Goal: Task Accomplishment & Management: Use online tool/utility

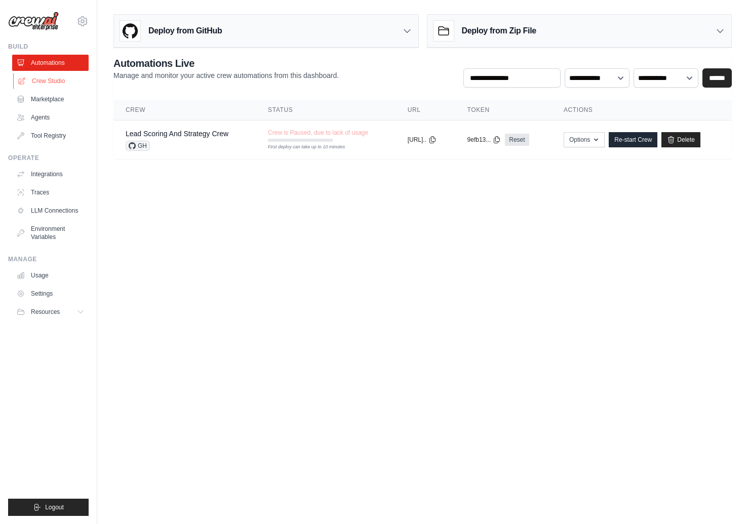
click at [46, 77] on link "Crew Studio" at bounding box center [51, 81] width 76 height 16
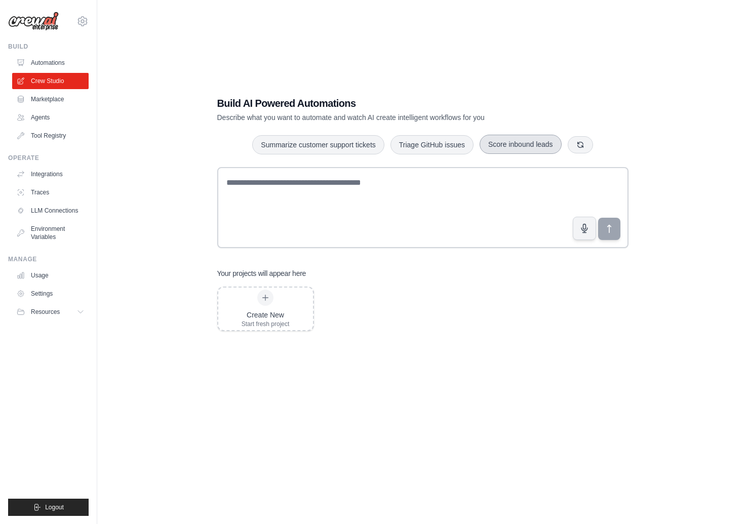
click at [508, 145] on button "Score inbound leads" at bounding box center [520, 144] width 82 height 19
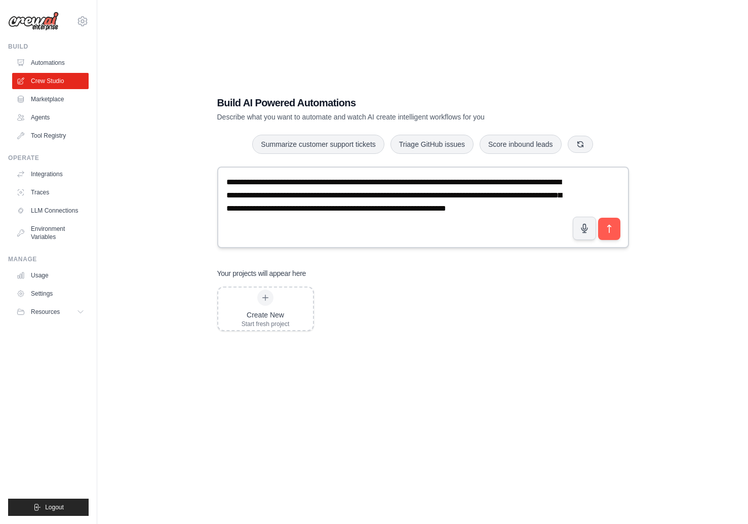
scroll to position [20, 0]
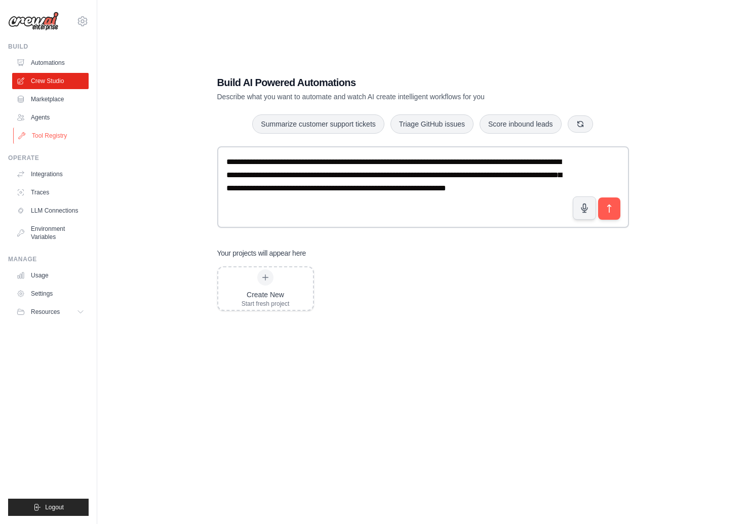
click at [43, 133] on link "Tool Registry" at bounding box center [51, 136] width 76 height 16
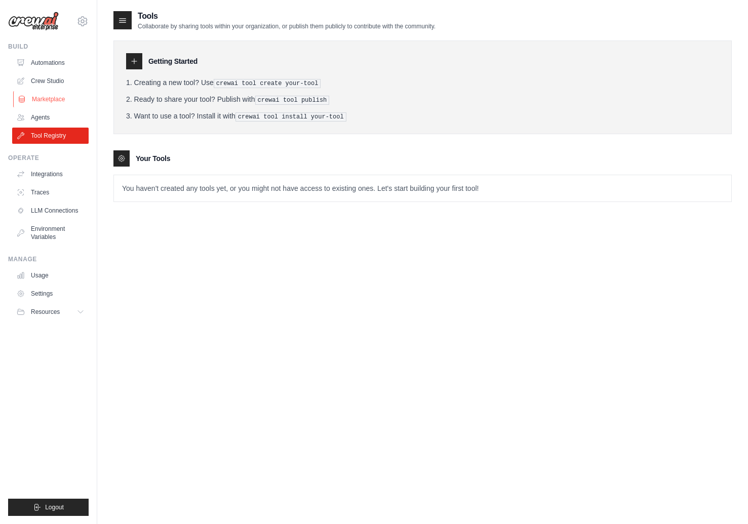
click at [37, 99] on link "Marketplace" at bounding box center [51, 99] width 76 height 16
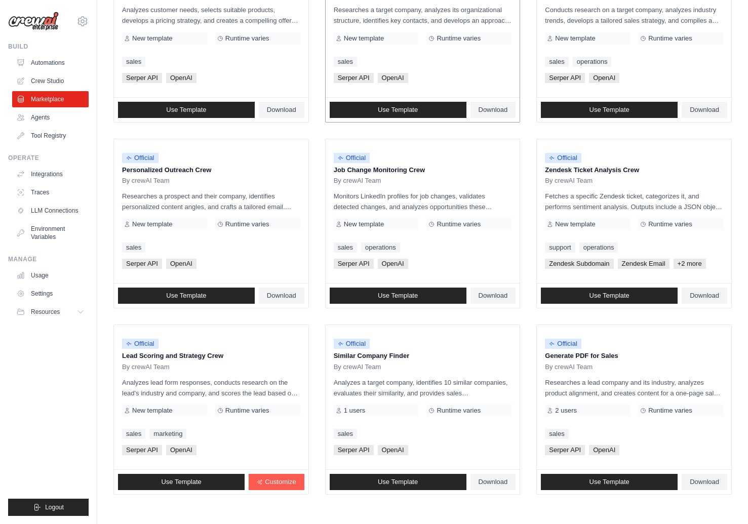
scroll to position [414, 0]
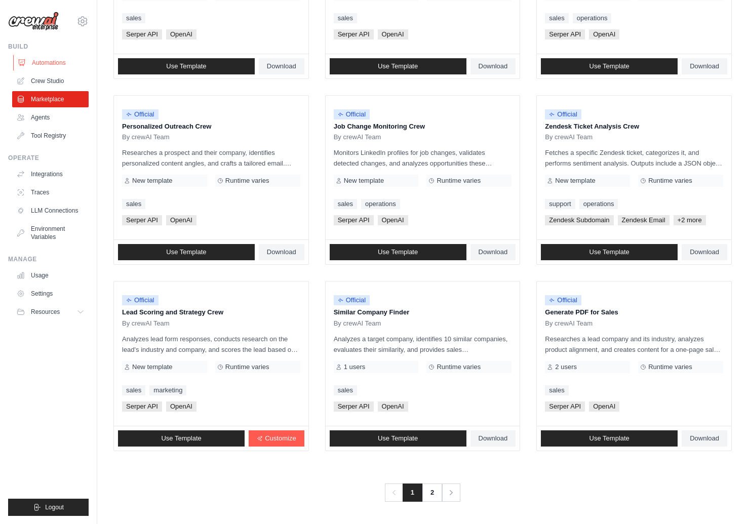
click at [37, 60] on link "Automations" at bounding box center [51, 63] width 76 height 16
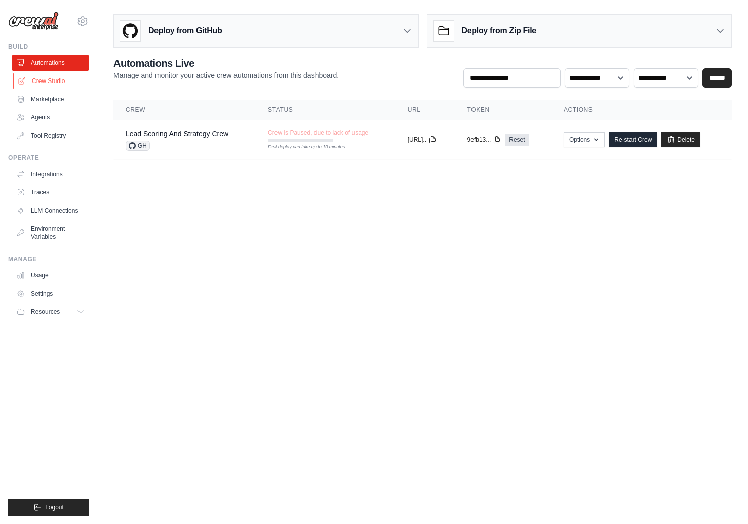
click at [46, 84] on link "Crew Studio" at bounding box center [51, 81] width 76 height 16
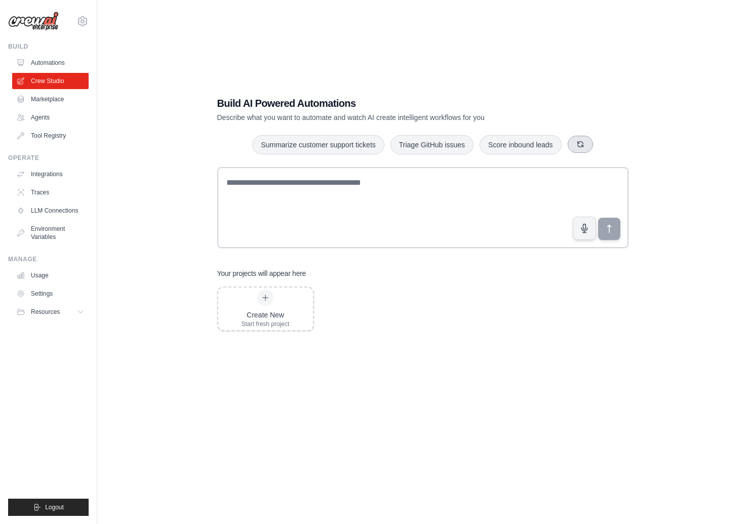
click at [578, 145] on icon "button" at bounding box center [580, 144] width 8 height 8
click at [270, 296] on div at bounding box center [265, 298] width 16 height 16
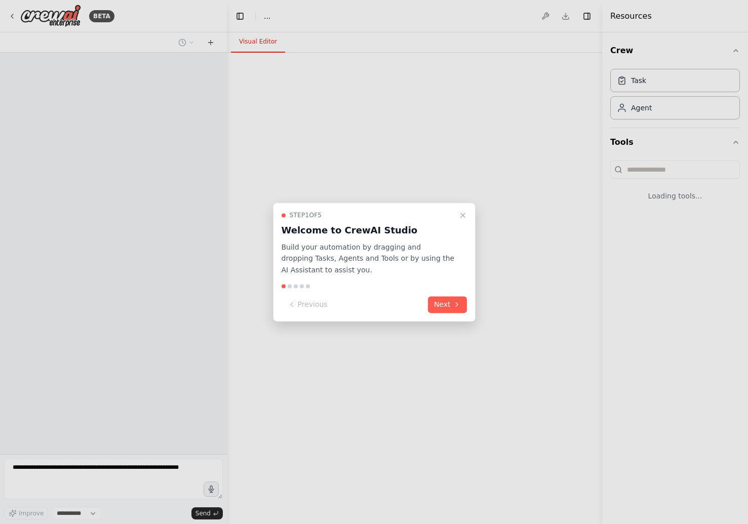
select select "****"
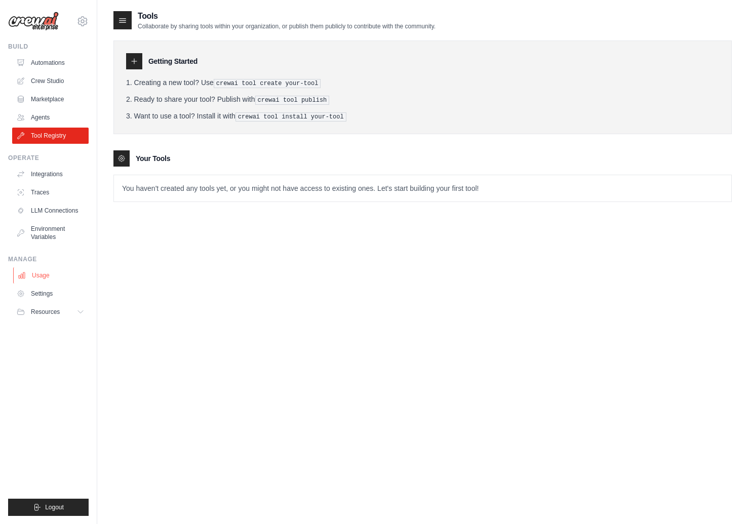
click at [50, 276] on link "Usage" at bounding box center [51, 275] width 76 height 16
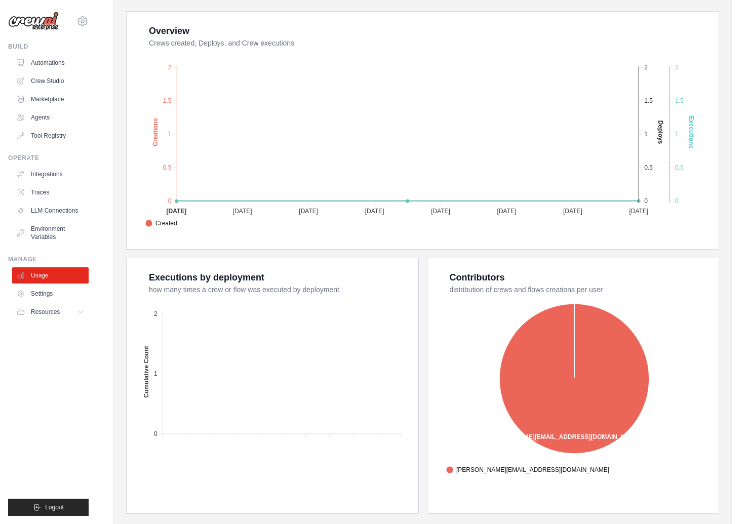
scroll to position [210, 0]
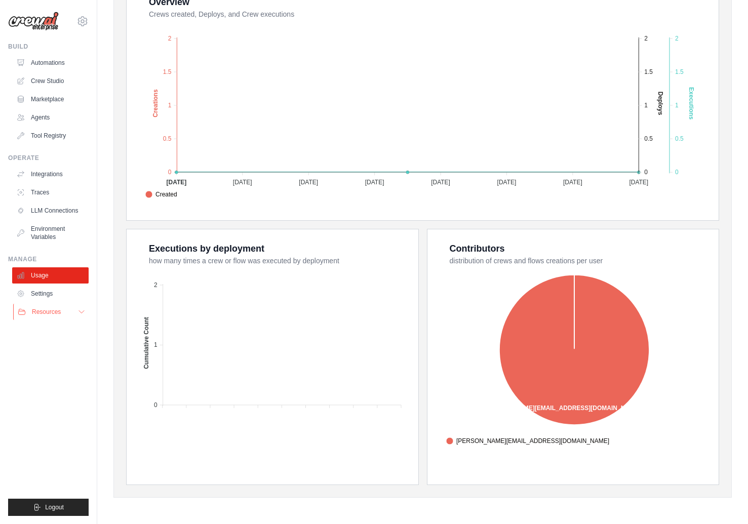
click at [68, 310] on button "Resources" at bounding box center [51, 312] width 76 height 16
click at [42, 62] on link "Automations" at bounding box center [51, 63] width 76 height 16
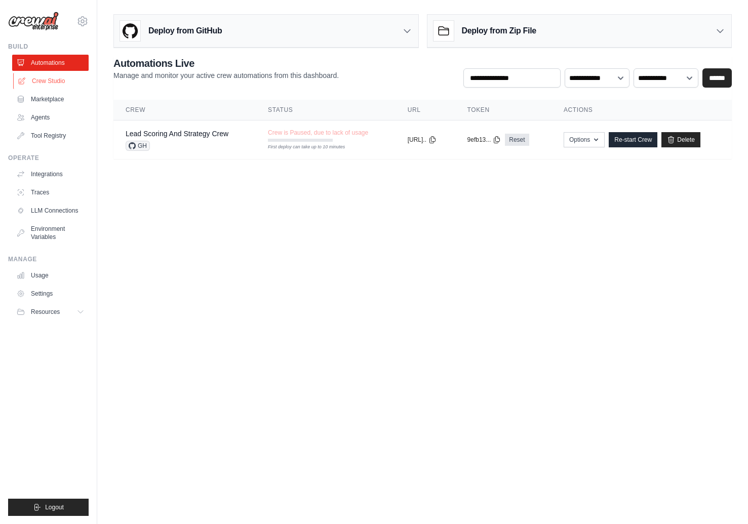
click at [39, 78] on link "Crew Studio" at bounding box center [51, 81] width 76 height 16
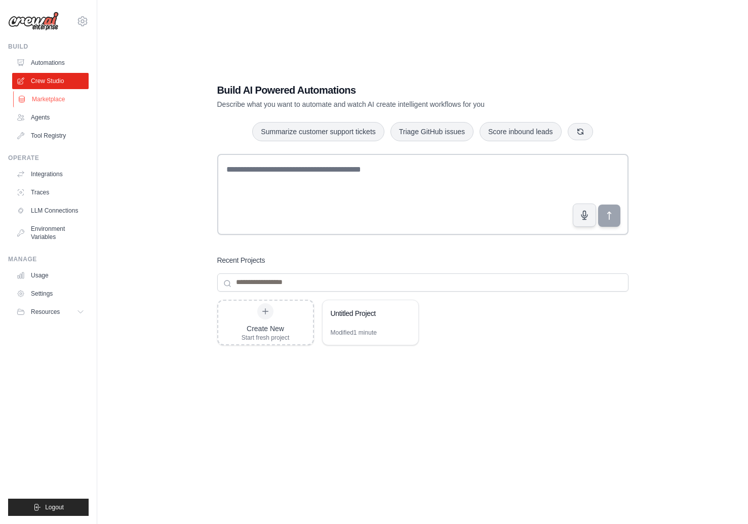
click at [46, 104] on link "Marketplace" at bounding box center [51, 99] width 76 height 16
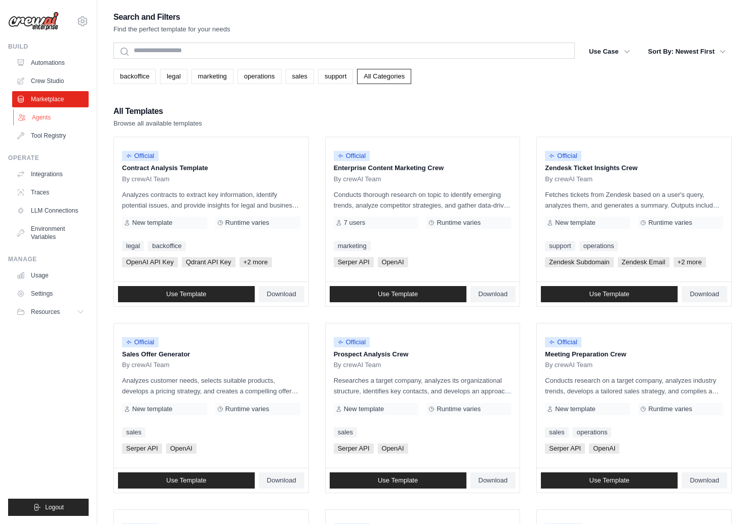
click at [40, 117] on link "Agents" at bounding box center [51, 117] width 76 height 16
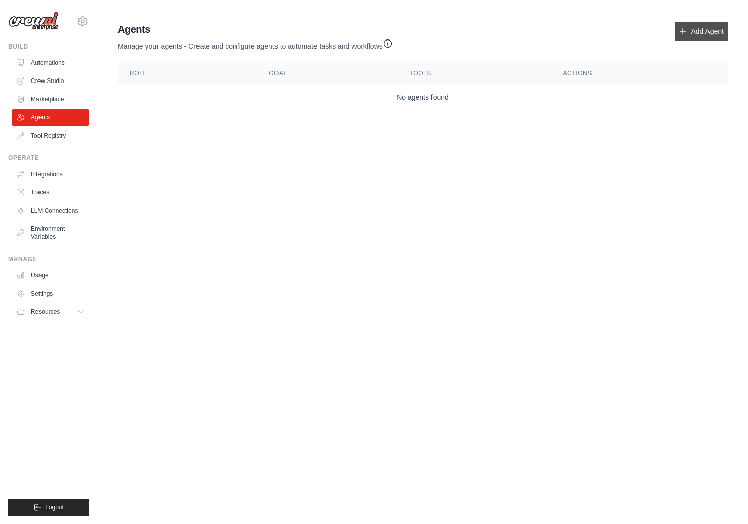
click at [693, 26] on link "Add Agent" at bounding box center [700, 31] width 53 height 18
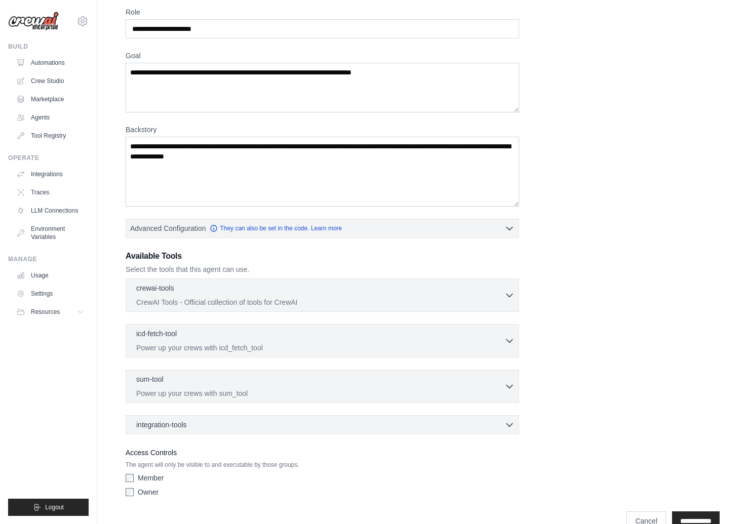
scroll to position [47, 0]
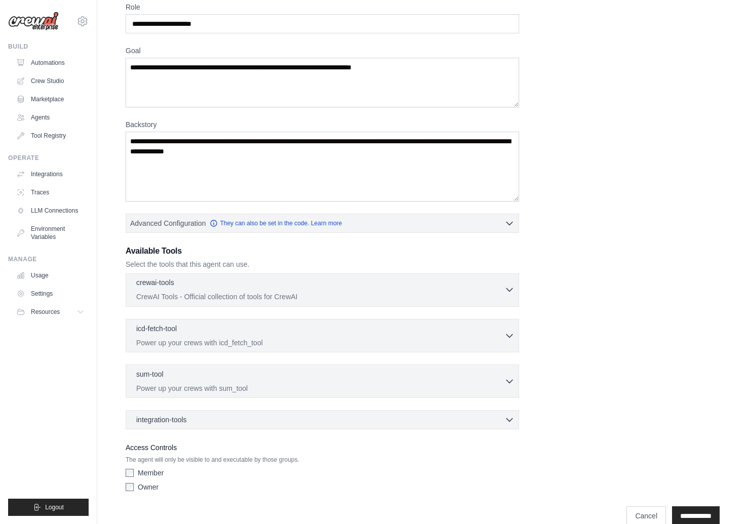
click at [320, 295] on p "CrewAI Tools - Official collection of tools for CrewAI" at bounding box center [320, 297] width 368 height 10
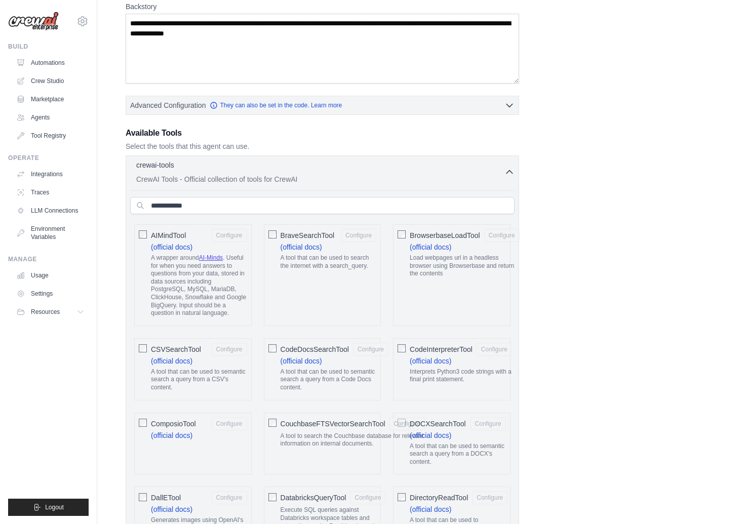
scroll to position [0, 0]
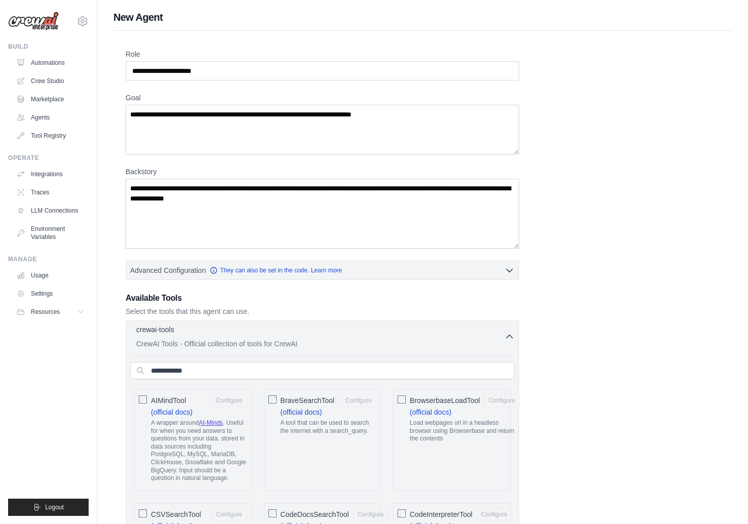
click at [510, 337] on icon "button" at bounding box center [509, 336] width 6 height 3
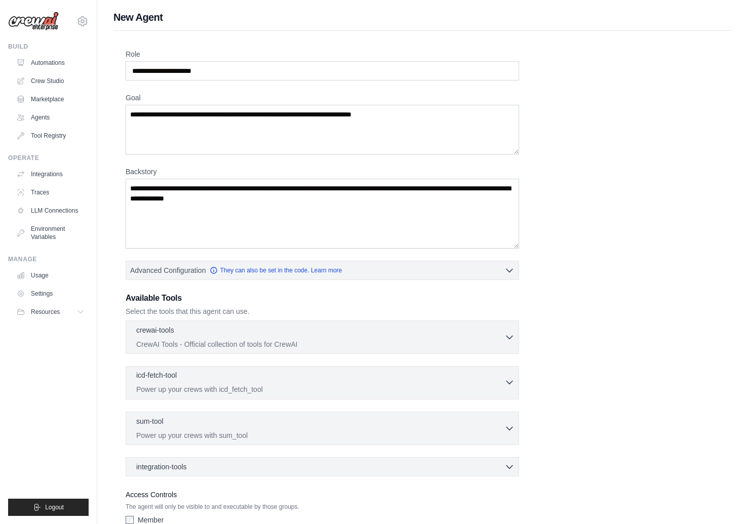
click at [509, 383] on icon "button" at bounding box center [509, 382] width 10 height 10
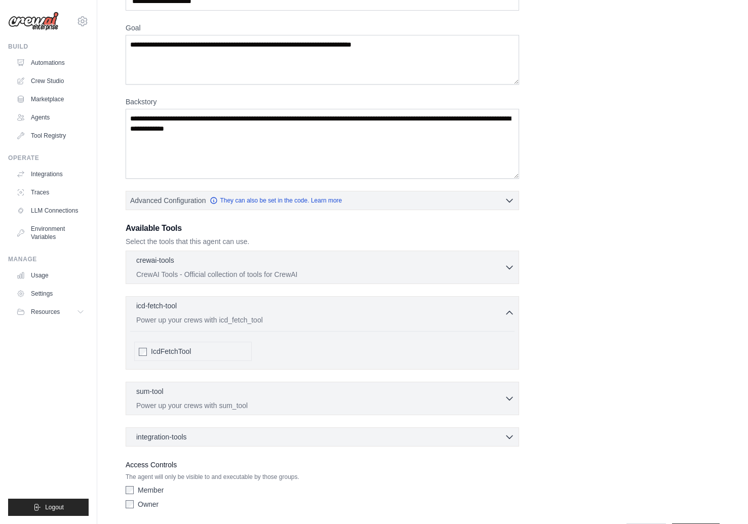
scroll to position [83, 0]
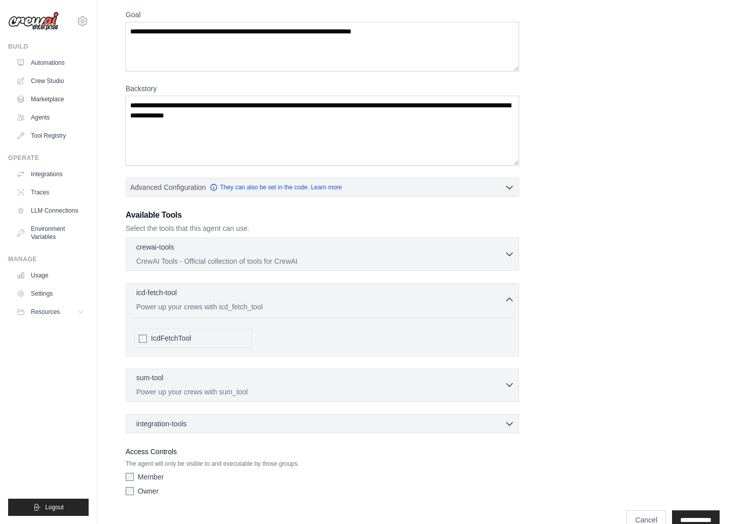
click at [507, 386] on icon "button" at bounding box center [509, 385] width 10 height 10
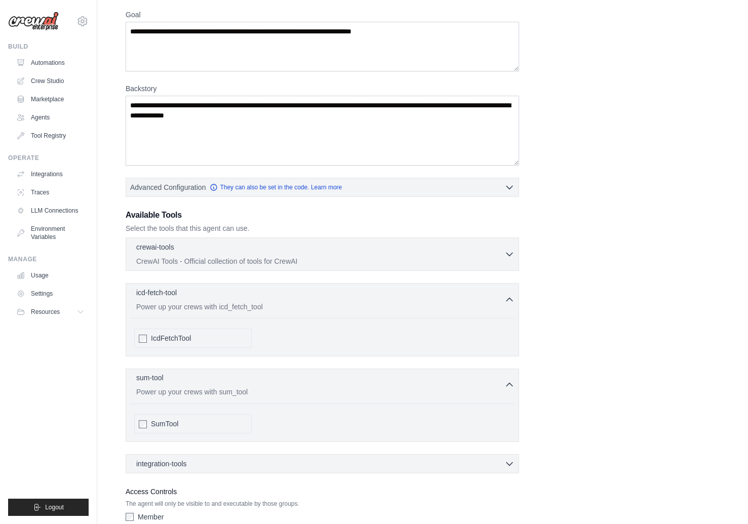
scroll to position [145, 0]
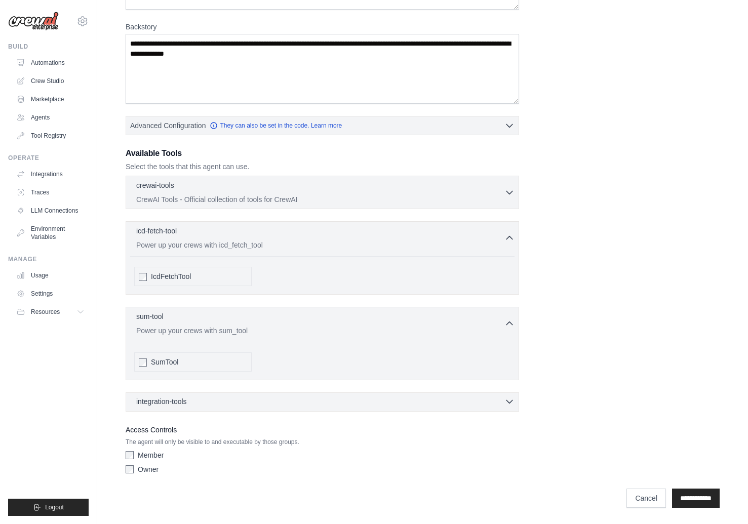
click at [511, 400] on icon "button" at bounding box center [509, 401] width 10 height 10
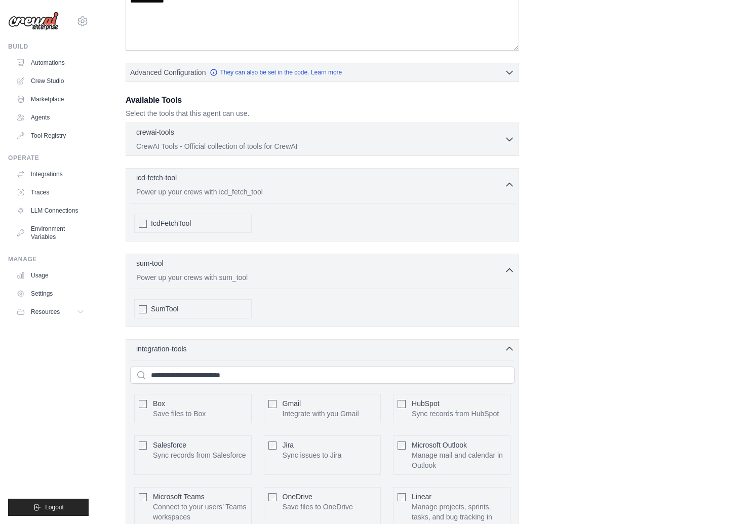
scroll to position [200, 0]
